Goal: Participate in discussion

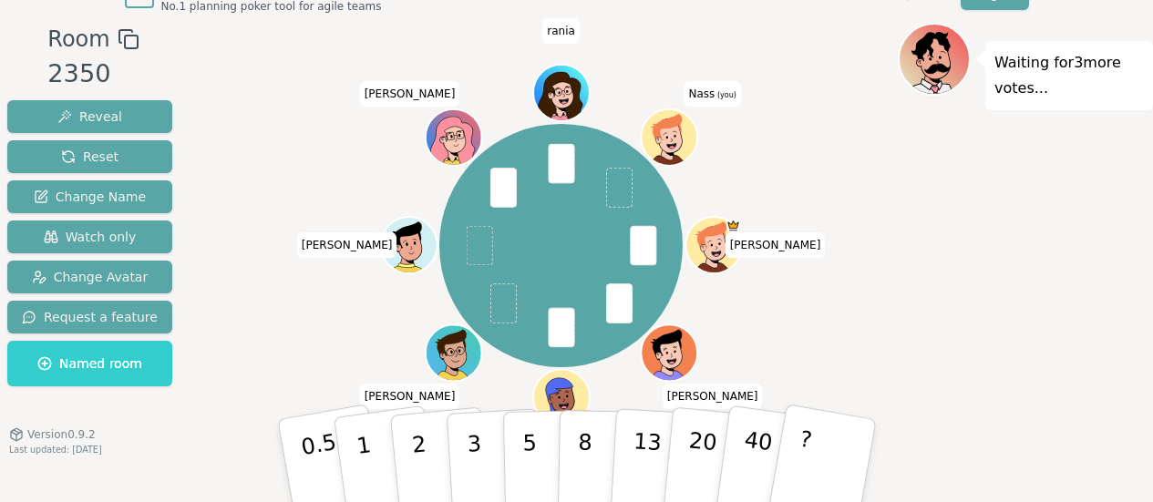
scroll to position [57, 0]
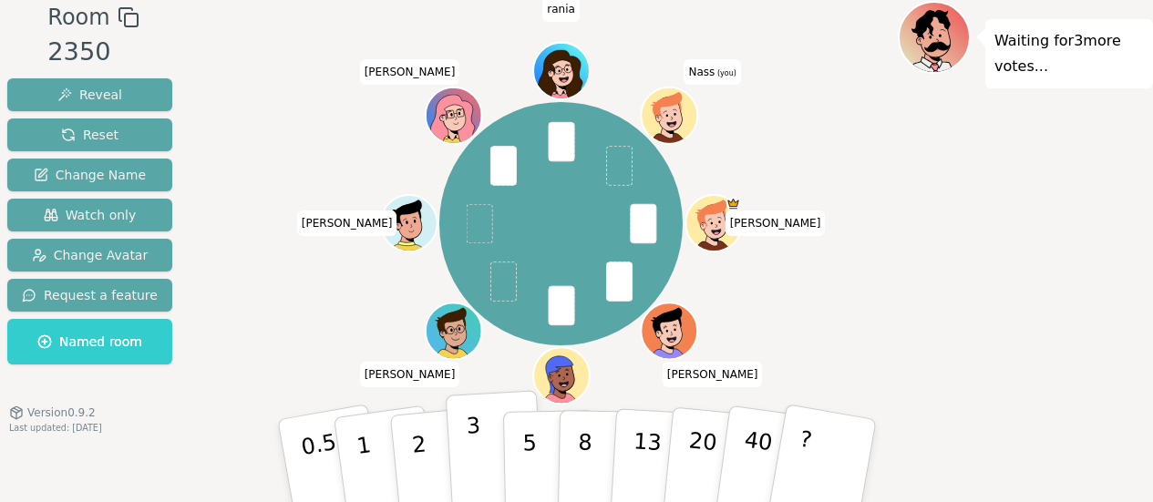
click at [480, 450] on button "3" at bounding box center [494, 461] width 99 height 142
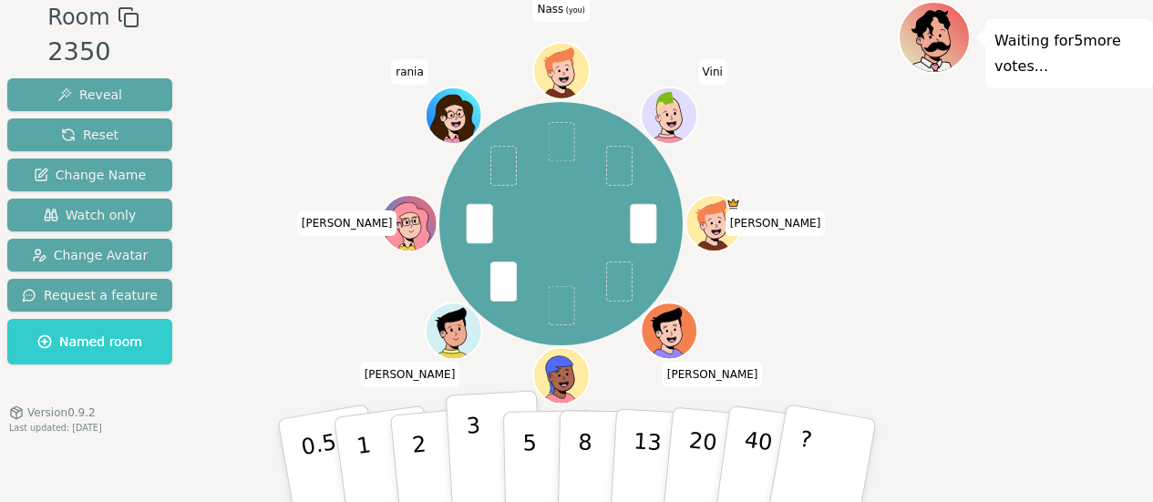
click at [488, 469] on button "3" at bounding box center [494, 461] width 99 height 142
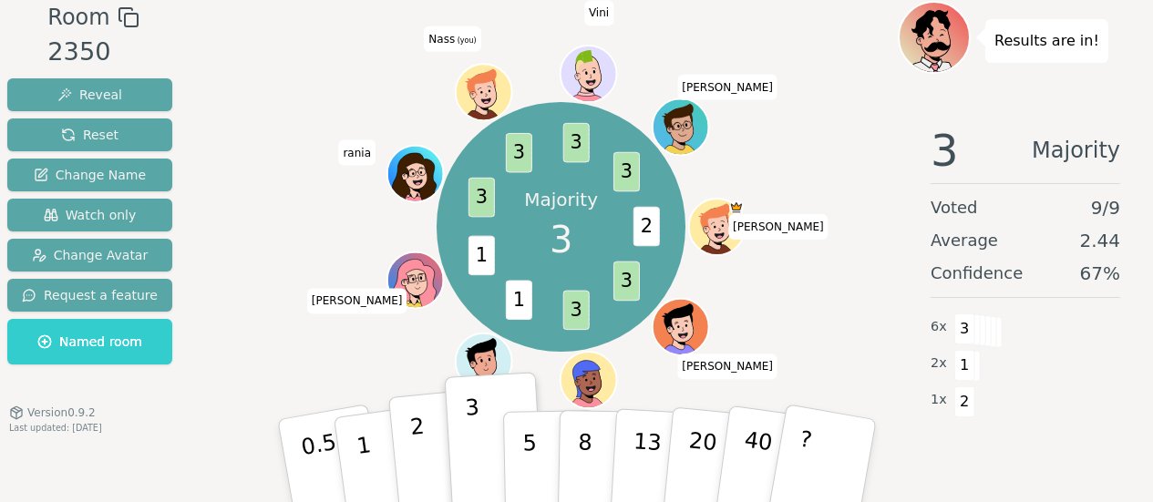
click at [437, 438] on button "2" at bounding box center [439, 461] width 104 height 145
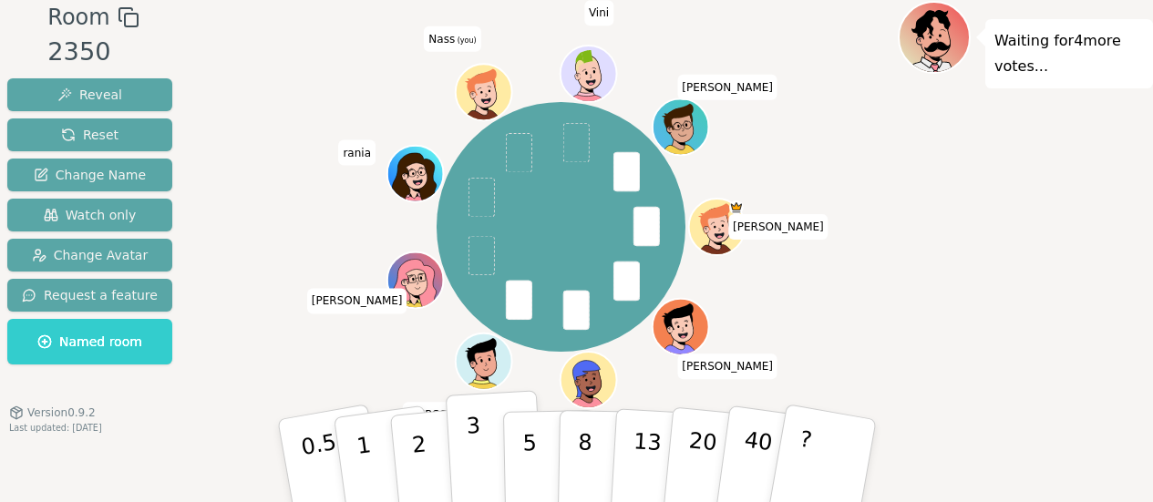
click at [475, 456] on p "3" at bounding box center [475, 462] width 20 height 99
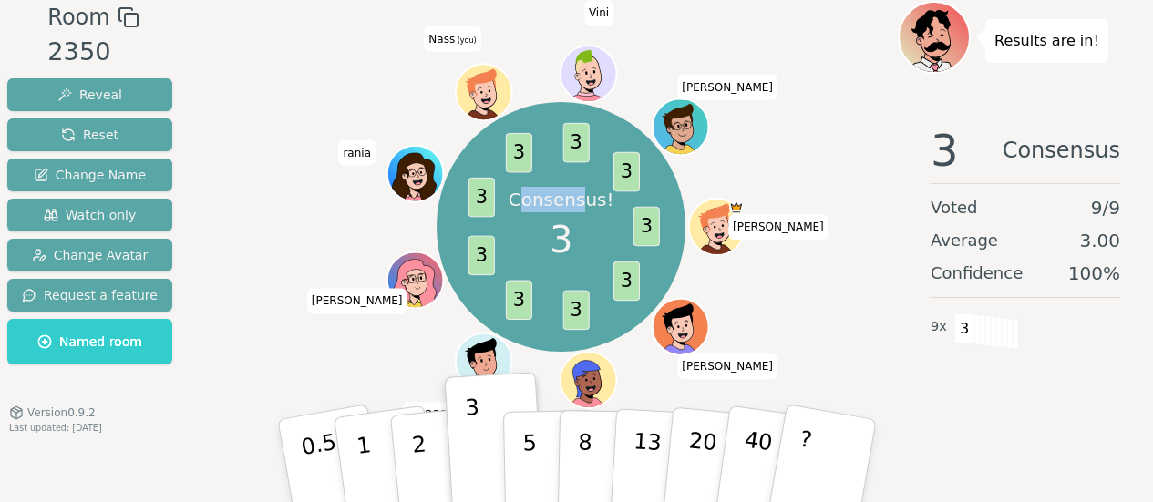
drag, startPoint x: 525, startPoint y: 206, endPoint x: 584, endPoint y: 203, distance: 59.3
click at [584, 203] on p "Consensus!" at bounding box center [562, 200] width 106 height 26
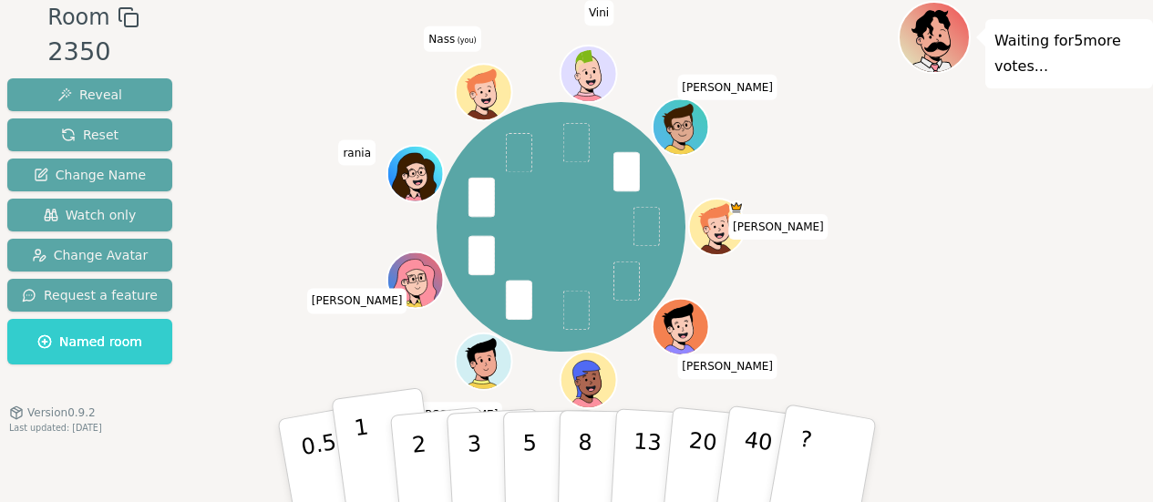
click at [374, 450] on button "1" at bounding box center [385, 461] width 108 height 148
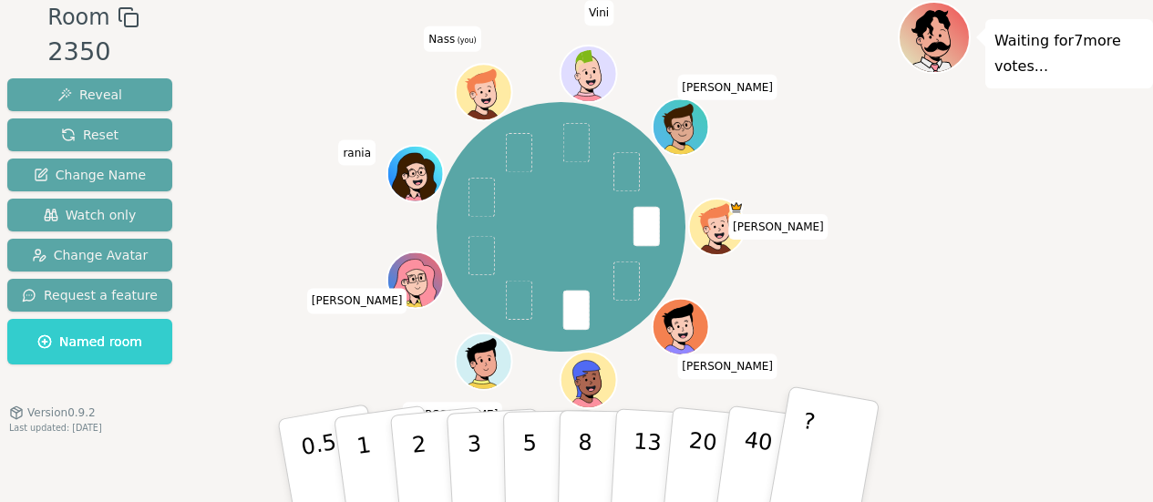
click at [831, 451] on button "?" at bounding box center [823, 461] width 114 height 150
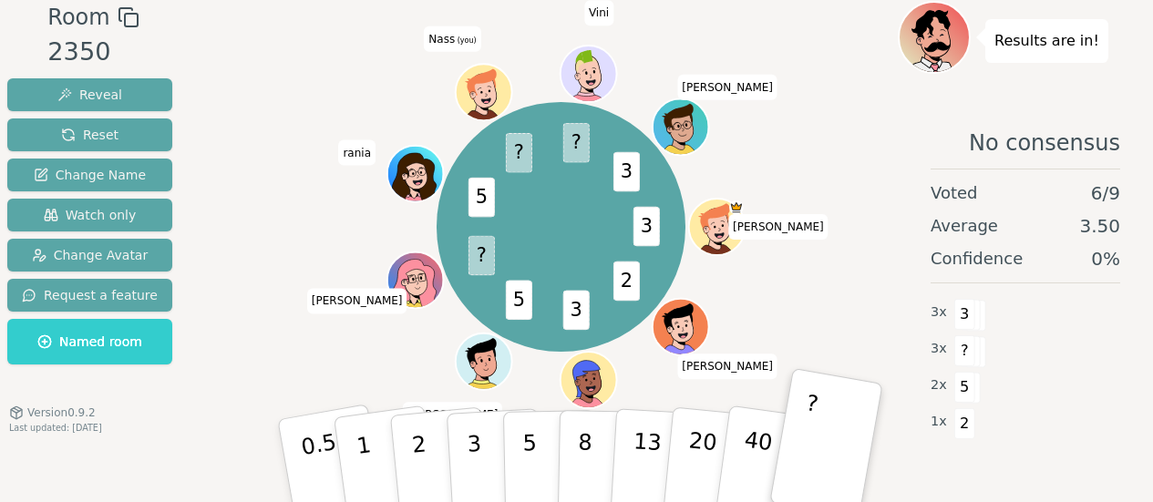
click at [281, 78] on div "3 2 3 5 ? 5 ? ? 3 [PERSON_NAME] [PERSON_NAME] [PERSON_NAME] [PERSON_NAME] (you)…" at bounding box center [561, 227] width 674 height 387
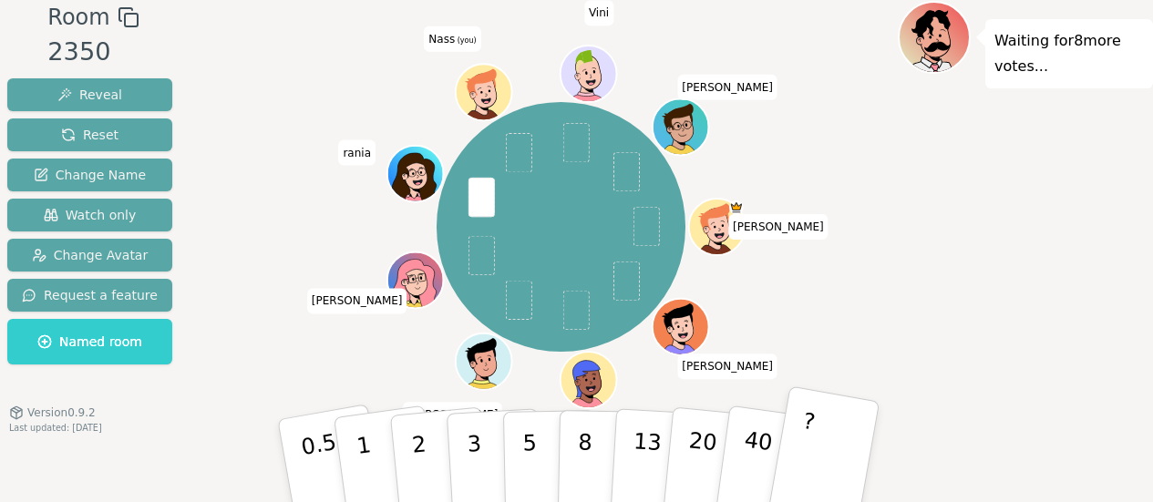
click at [853, 454] on button "?" at bounding box center [823, 461] width 114 height 150
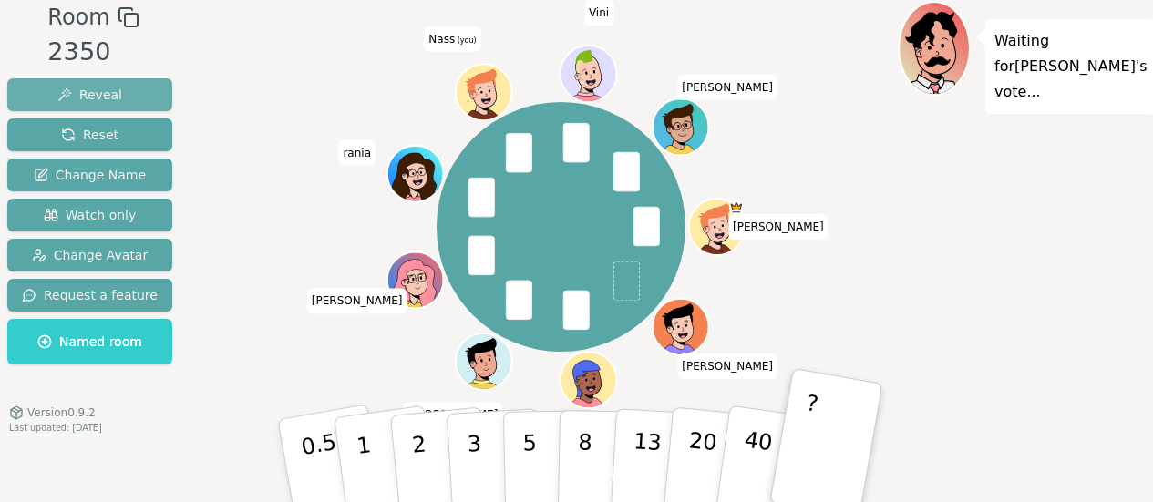
click at [97, 96] on span "Reveal" at bounding box center [89, 95] width 65 height 18
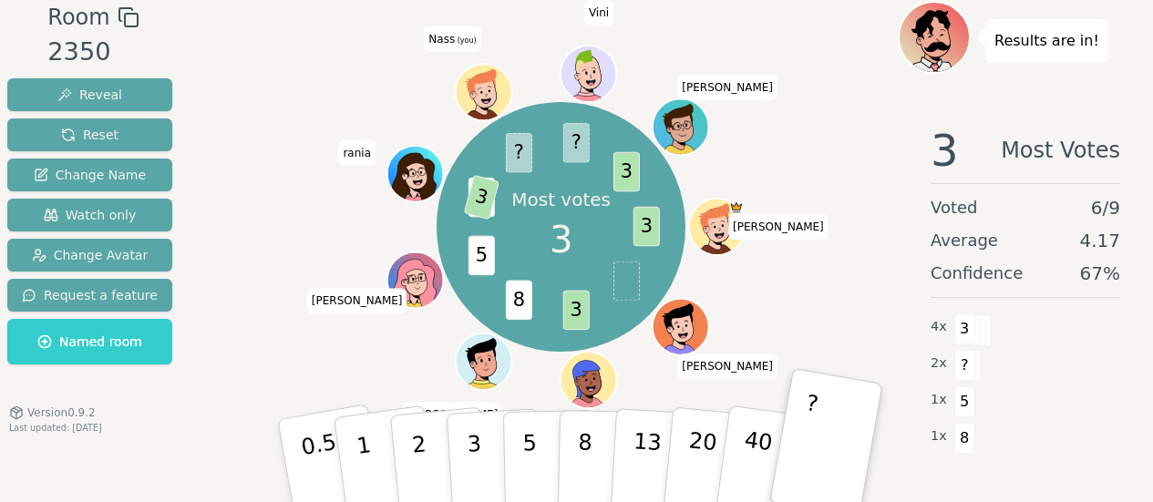
click at [305, 106] on div "Most votes 3 3 3 8 5 2 3 ? ? 3 [PERSON_NAME] [PERSON_NAME] [PERSON_NAME] [PERSO…" at bounding box center [561, 227] width 674 height 387
click at [389, 77] on div "Most votes 3 3 3 8 5 2 3 ? ? 3 [PERSON_NAME] [PERSON_NAME] [PERSON_NAME] [PERSO…" at bounding box center [561, 227] width 674 height 387
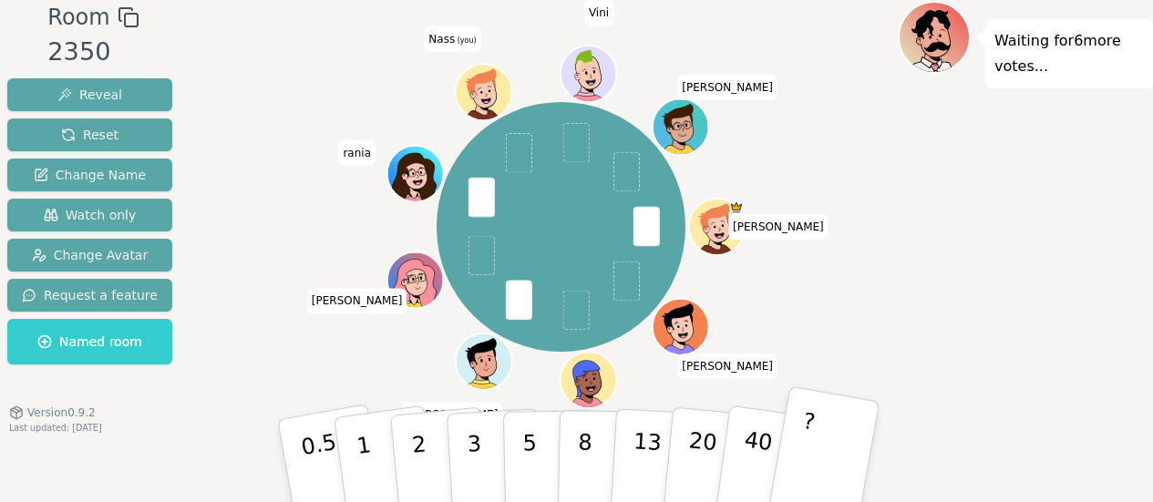
click at [819, 441] on button "?" at bounding box center [823, 461] width 114 height 150
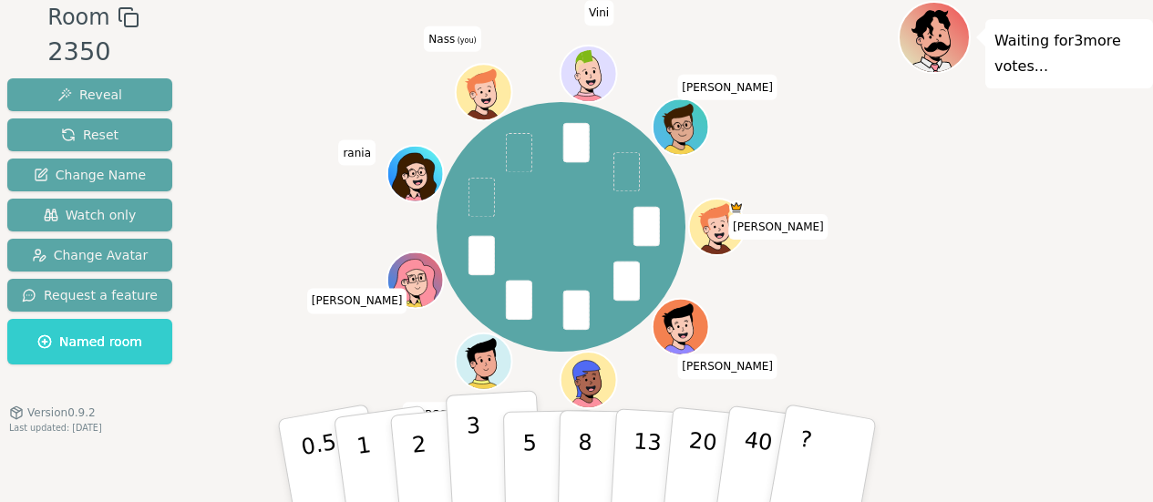
click at [476, 432] on p "3" at bounding box center [475, 462] width 20 height 99
